Goal: Task Accomplishment & Management: Complete application form

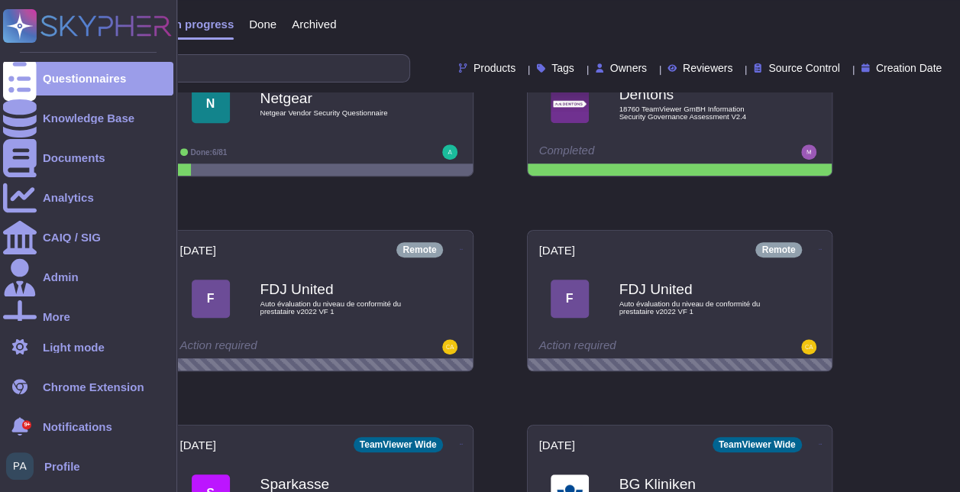
scroll to position [264, 0]
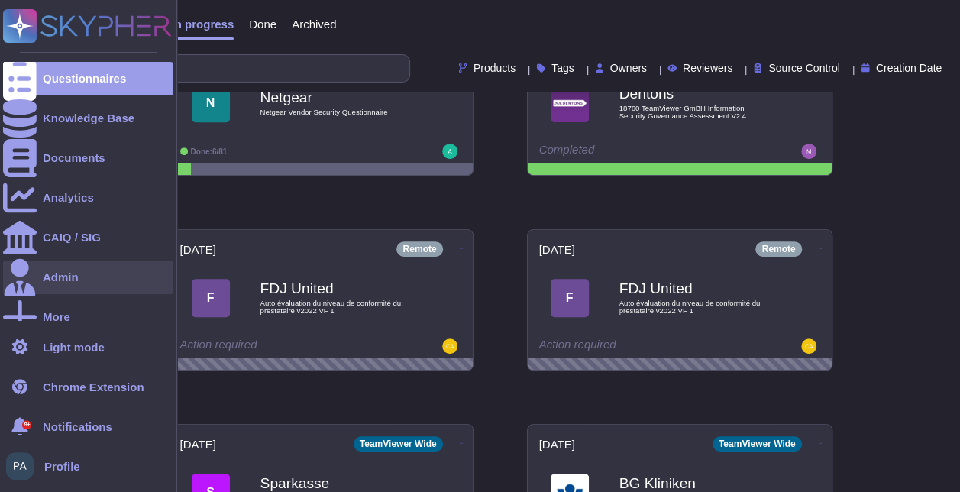
click at [57, 283] on div "Admin" at bounding box center [61, 276] width 36 height 11
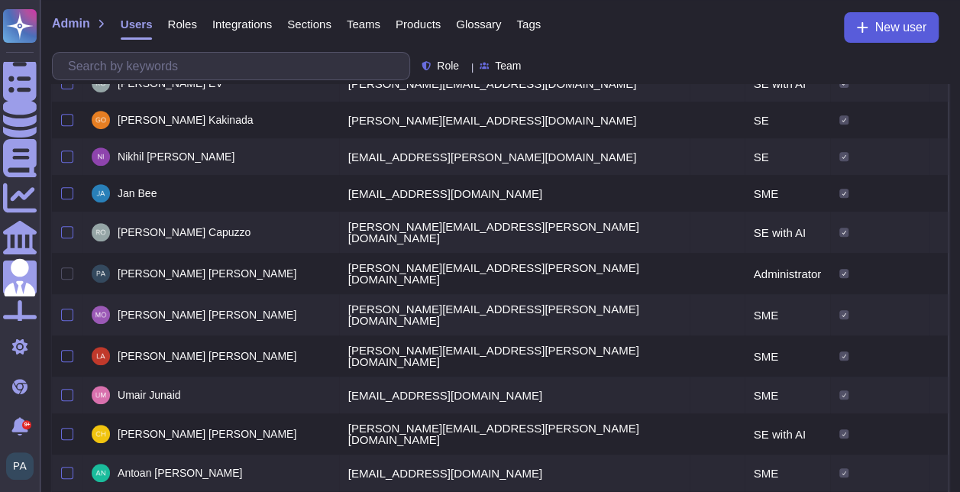
click at [871, 31] on button "New user" at bounding box center [891, 27] width 95 height 31
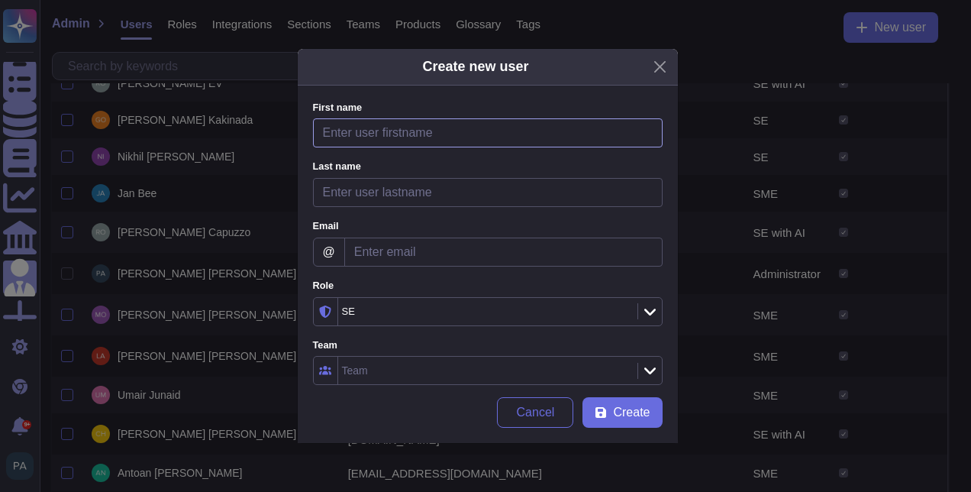
click at [542, 128] on input "First name" at bounding box center [488, 132] width 350 height 29
type input "[PERSON_NAME]"
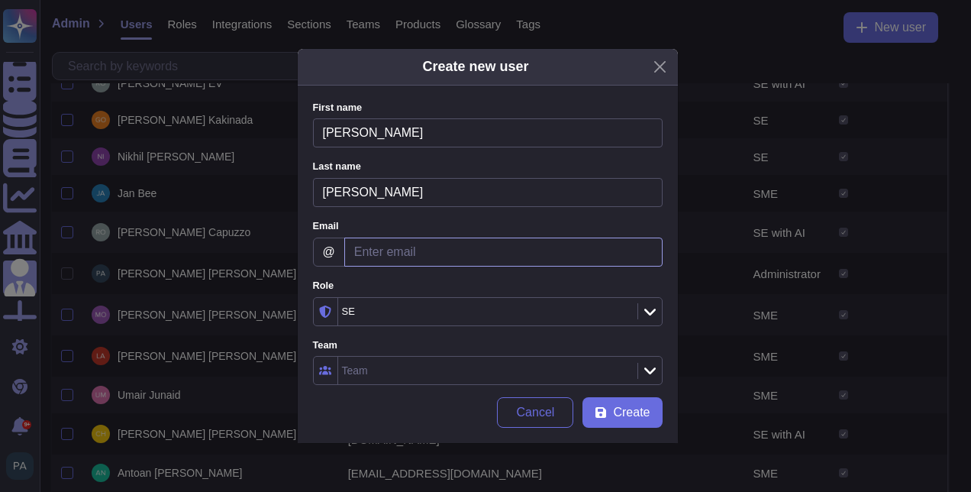
type input "[PERSON_NAME]"
click at [463, 241] on input "Email" at bounding box center [503, 252] width 318 height 29
paste input "[PERSON_NAME][EMAIL_ADDRESS][DOMAIN_NAME]"
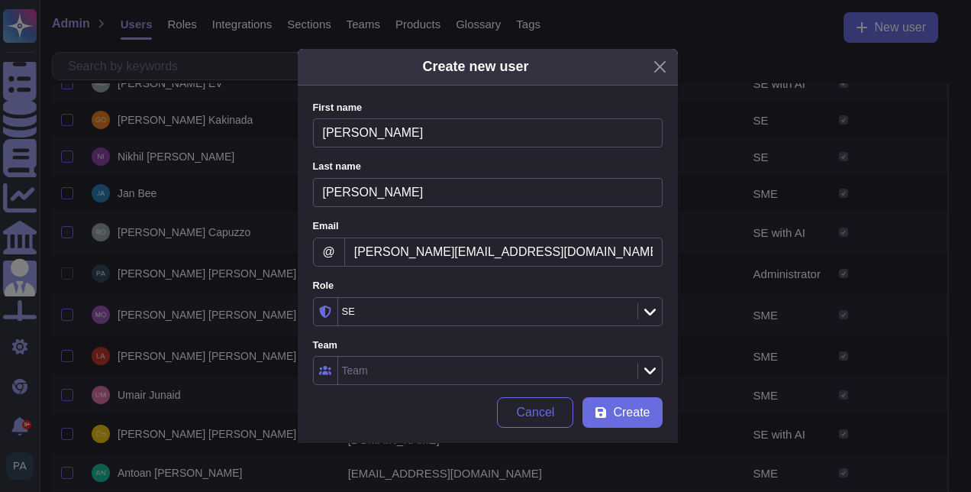
type input "[PERSON_NAME][EMAIL_ADDRESS][DOMAIN_NAME]"
click at [596, 307] on div "SE" at bounding box center [480, 311] width 276 height 10
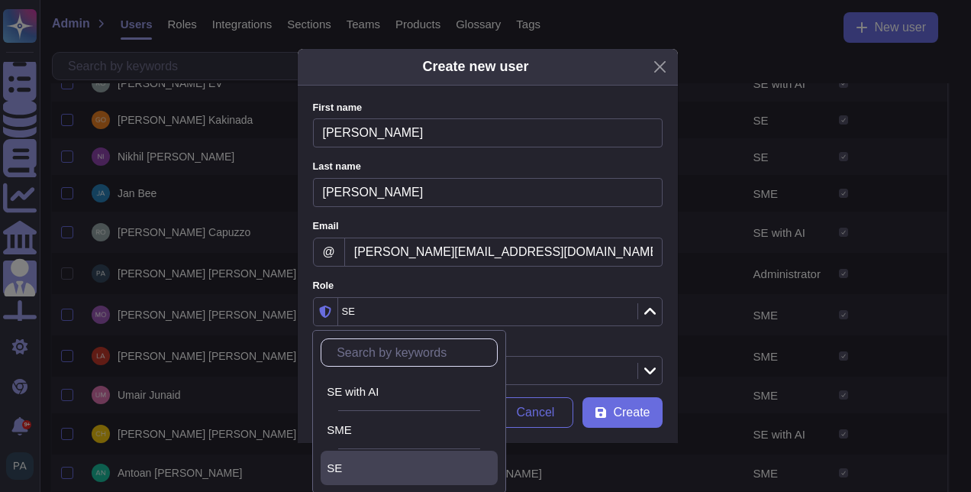
click at [596, 307] on div "SE" at bounding box center [480, 311] width 276 height 10
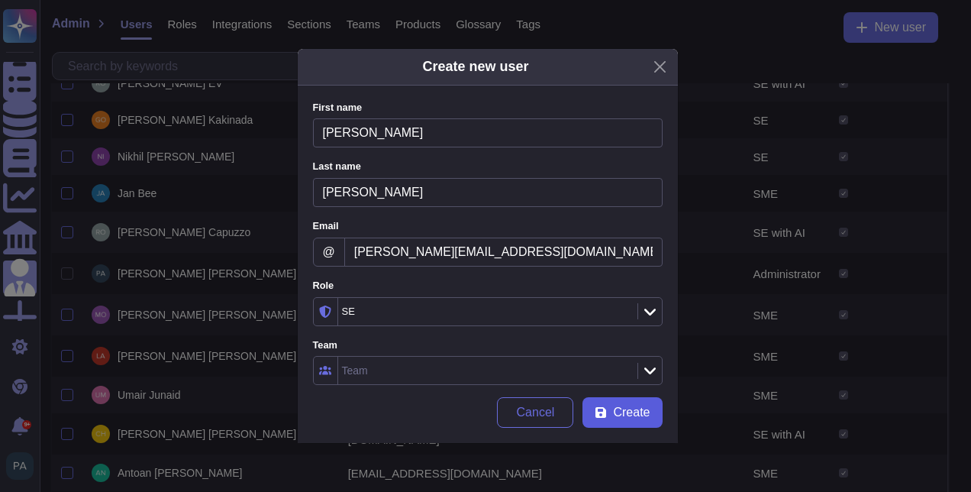
click at [617, 406] on span "Create" at bounding box center [631, 412] width 37 height 12
